Goal: Navigation & Orientation: Find specific page/section

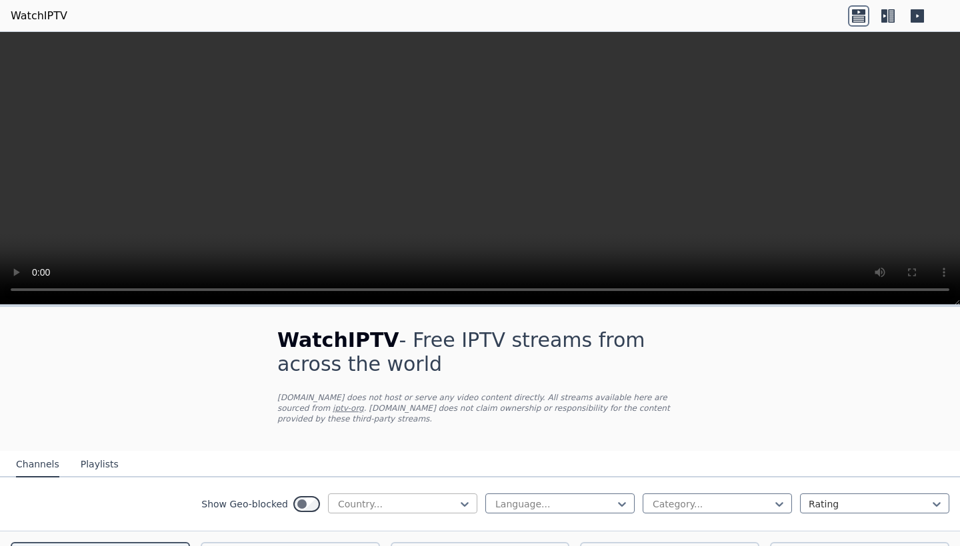
click at [354, 498] on div "Country..." at bounding box center [397, 504] width 119 height 13
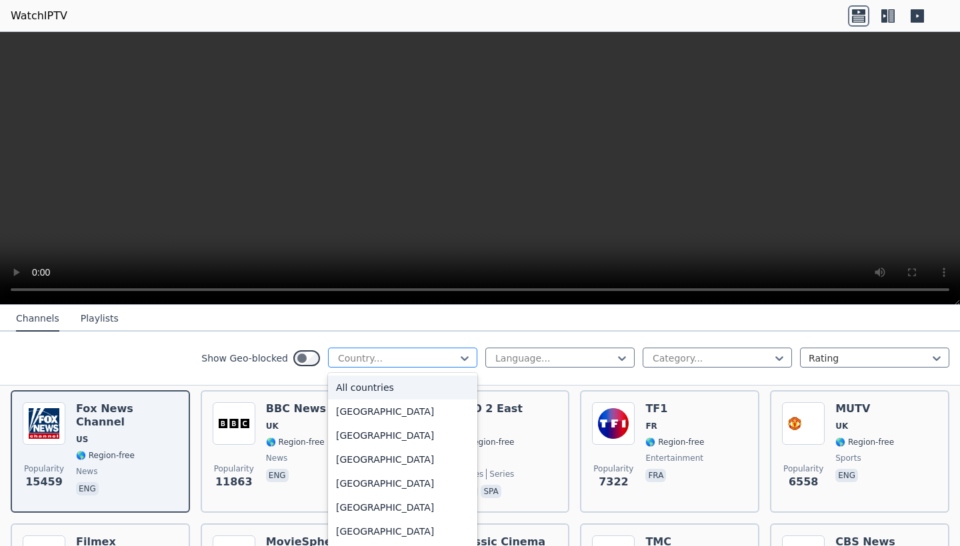
scroll to position [170, 0]
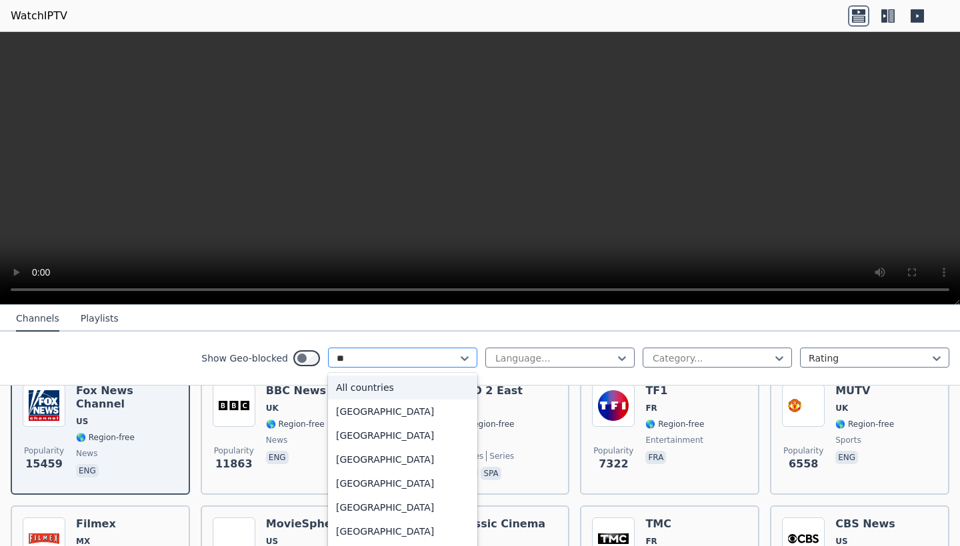
type input "***"
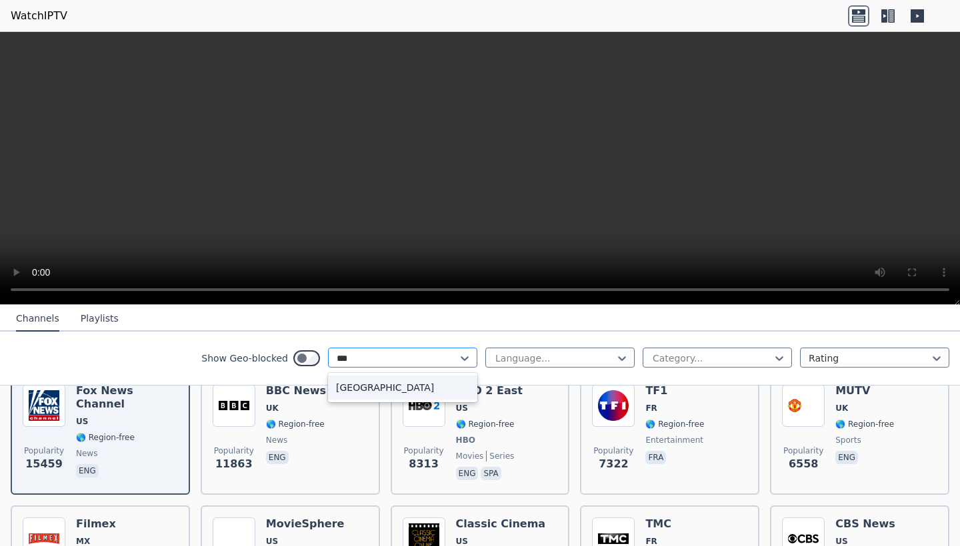
click at [360, 382] on div "[GEOGRAPHIC_DATA]" at bounding box center [402, 388] width 149 height 24
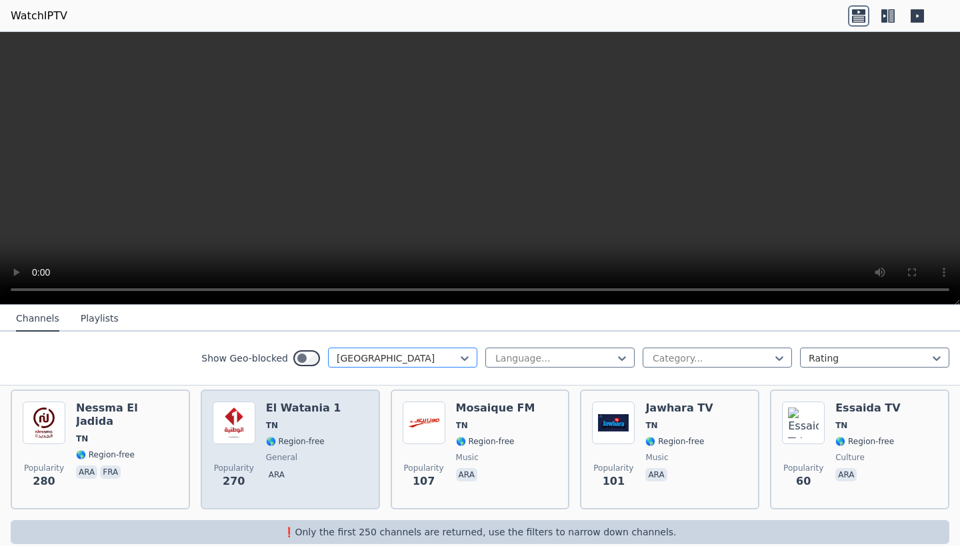
scroll to position [155, 0]
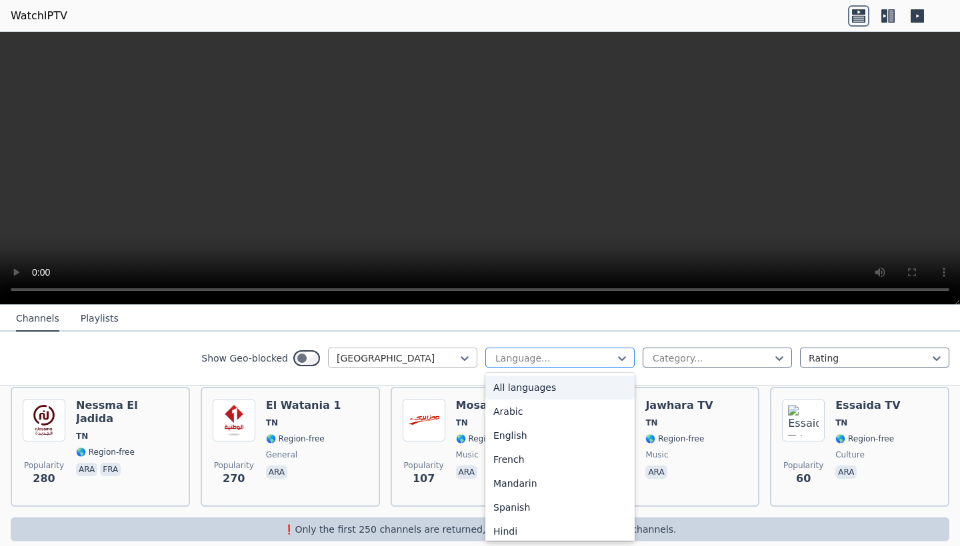
click at [599, 350] on div "Language..." at bounding box center [559, 358] width 149 height 20
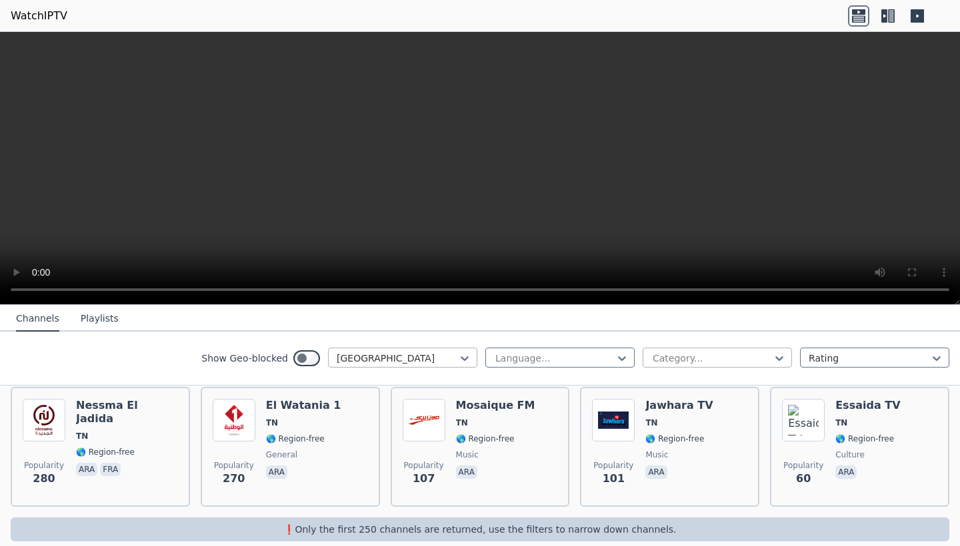
click at [694, 352] on div at bounding box center [711, 358] width 121 height 13
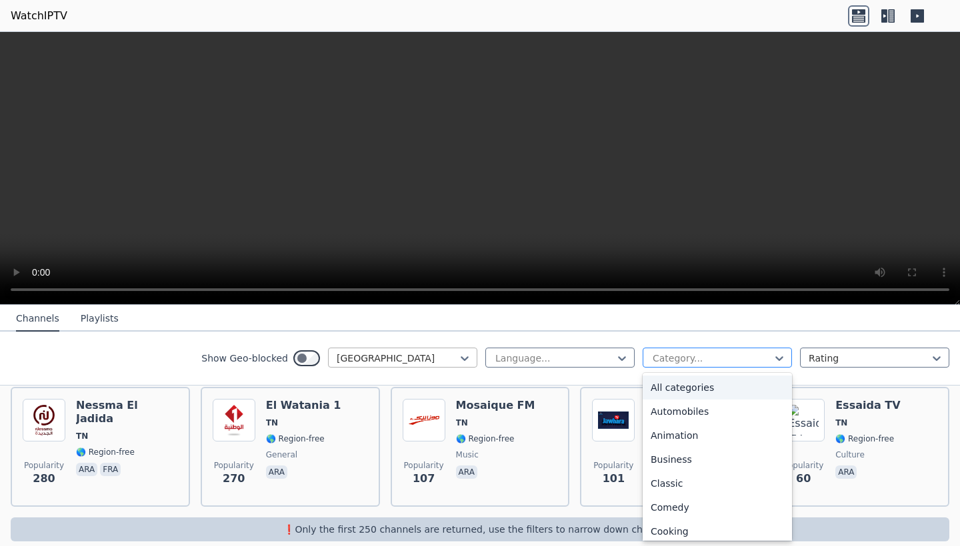
click at [694, 352] on div at bounding box center [711, 358] width 121 height 13
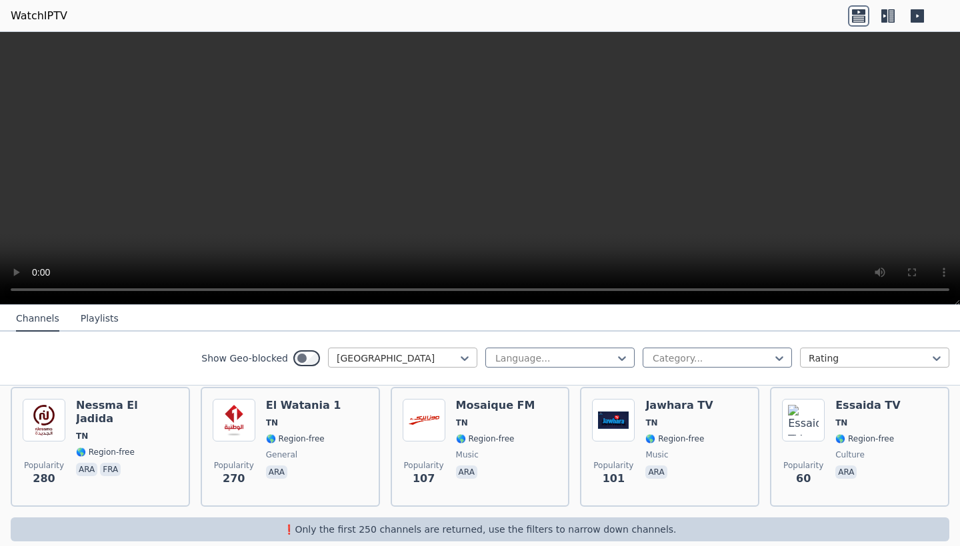
click at [822, 353] on div "Rating" at bounding box center [868, 358] width 121 height 13
click at [828, 382] on div "Name" at bounding box center [874, 388] width 149 height 24
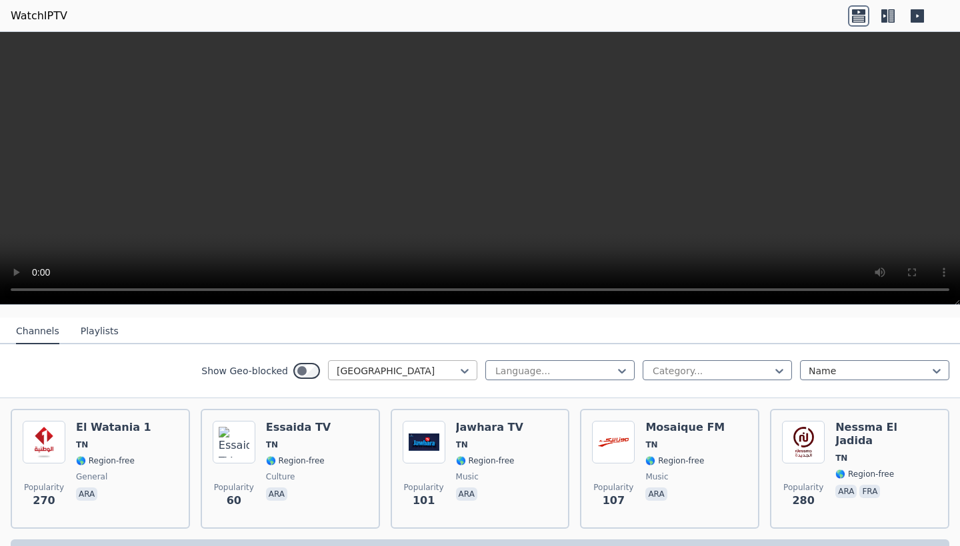
scroll to position [121, 0]
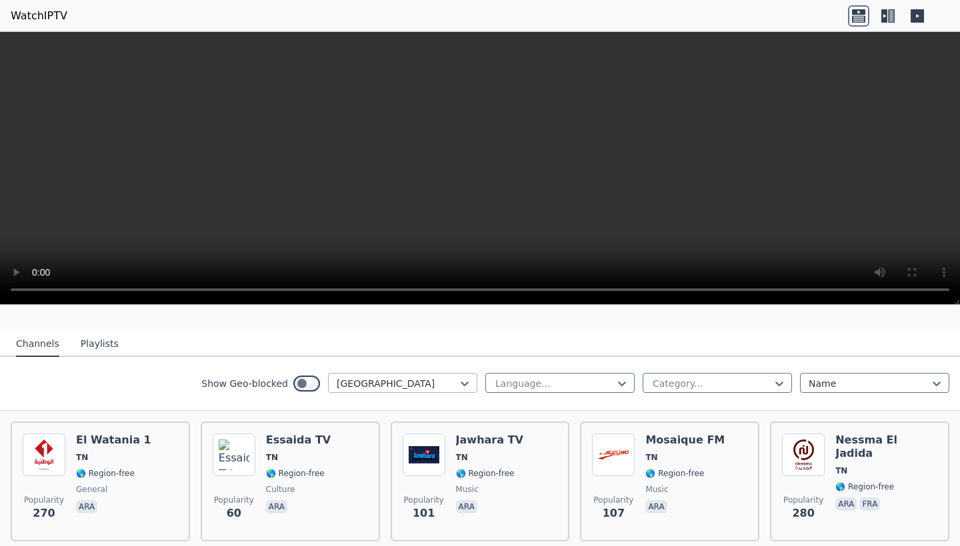
click at [105, 341] on button "Playlists" at bounding box center [100, 344] width 38 height 25
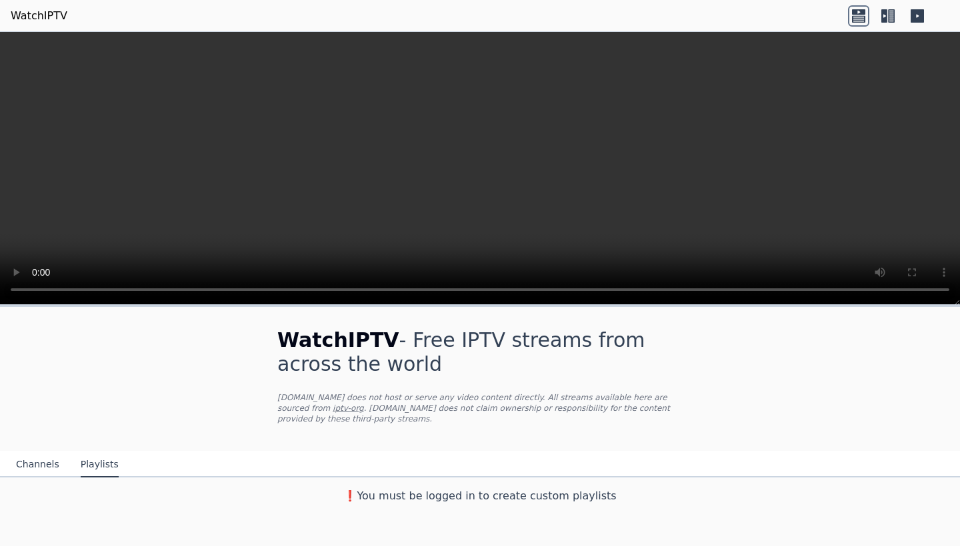
scroll to position [0, 0]
click at [55, 458] on button "Channels" at bounding box center [37, 464] width 43 height 25
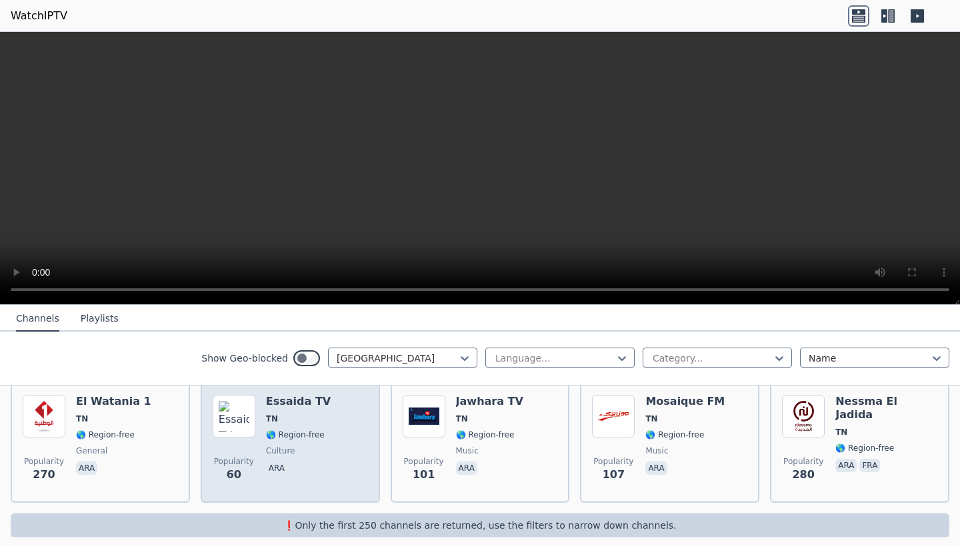
scroll to position [151, 0]
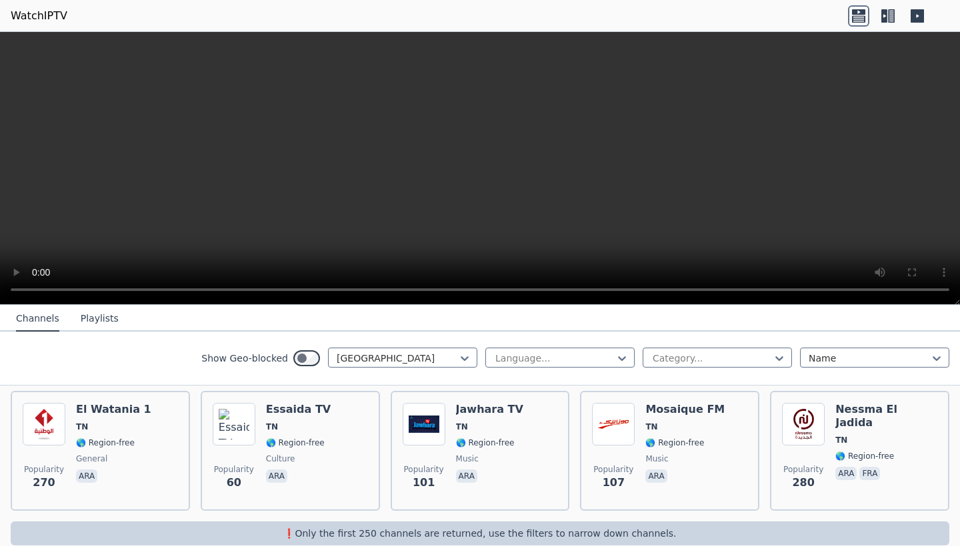
click at [887, 19] on icon at bounding box center [887, 15] width 21 height 21
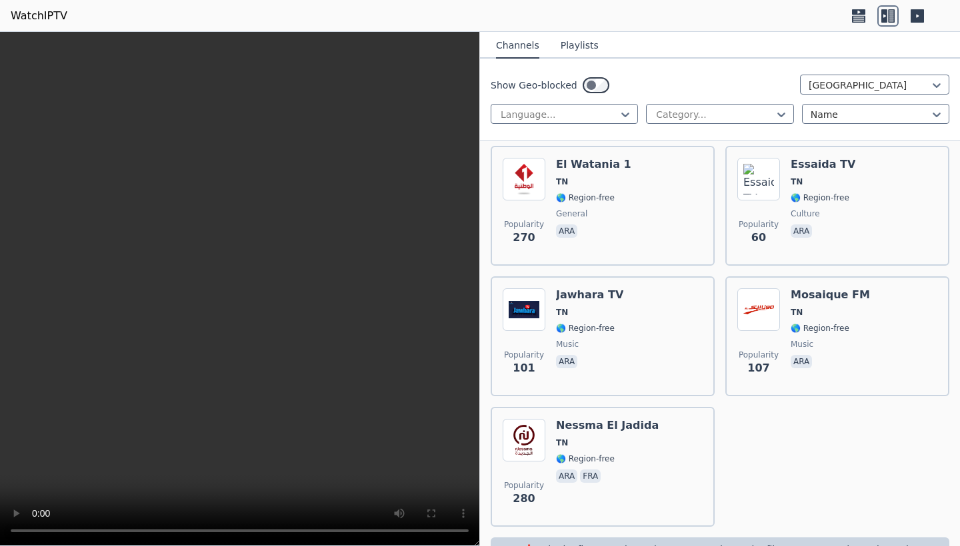
click at [911, 15] on icon at bounding box center [916, 15] width 13 height 13
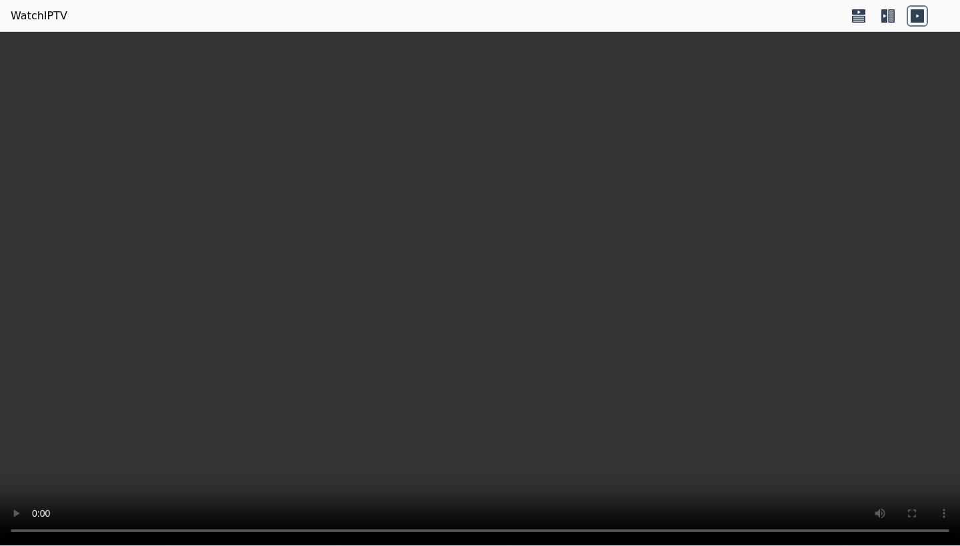
click at [892, 15] on icon at bounding box center [891, 15] width 7 height 13
